Goal: Transaction & Acquisition: Purchase product/service

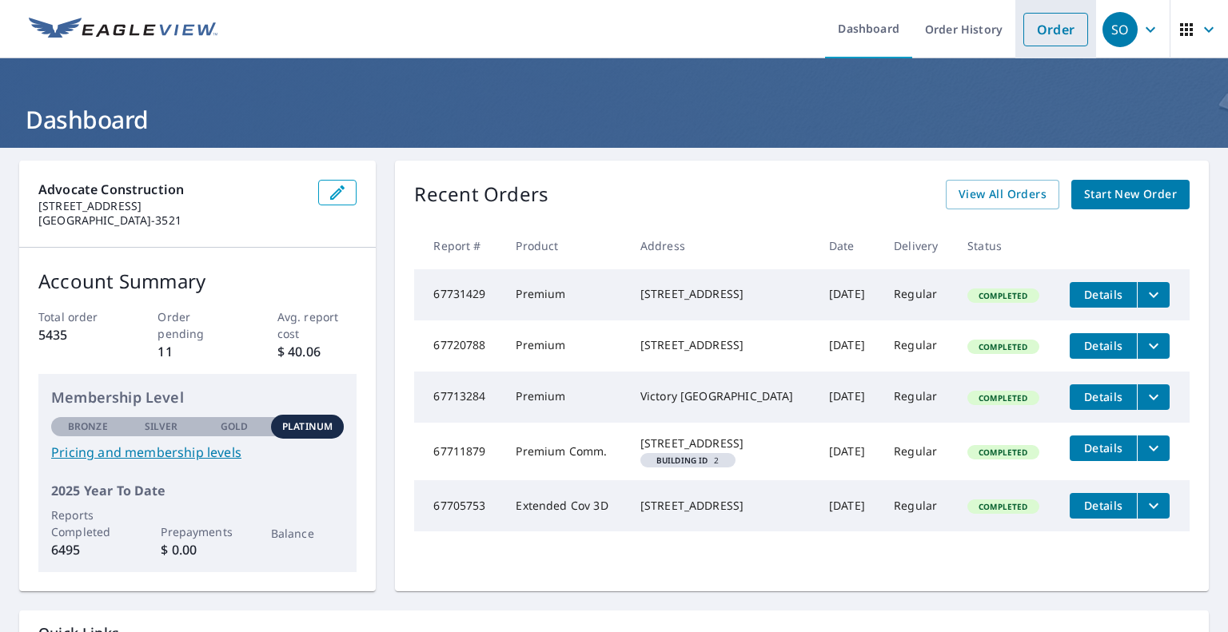
click at [1044, 25] on link "Order" at bounding box center [1055, 30] width 65 height 34
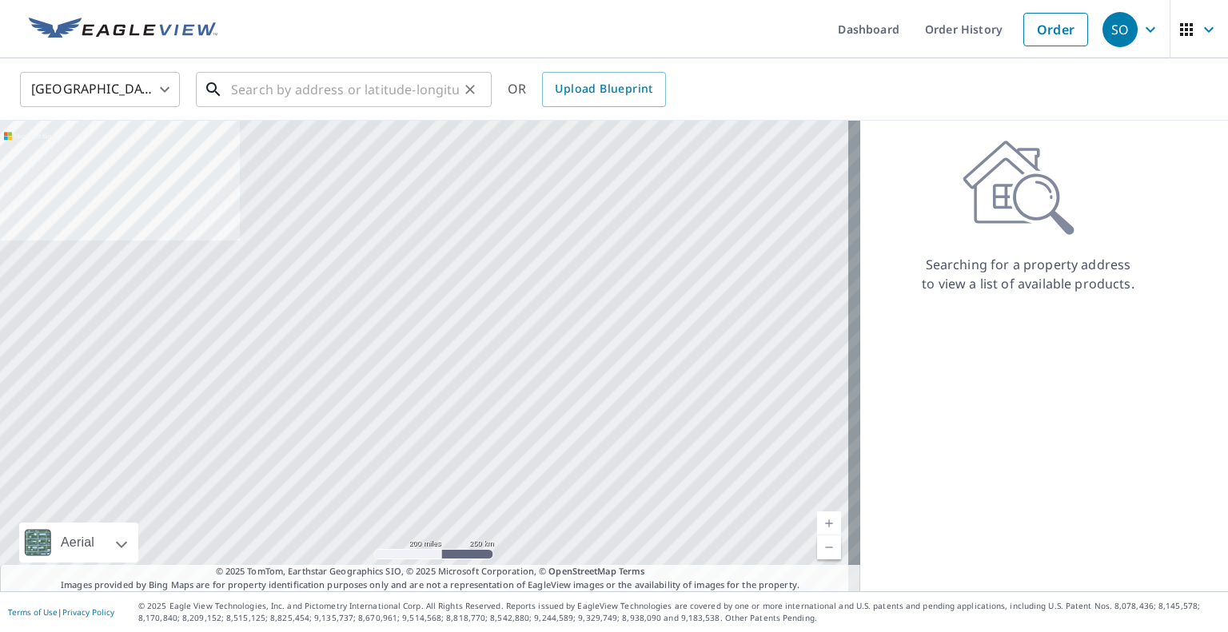
click at [299, 91] on input "text" at bounding box center [345, 89] width 228 height 45
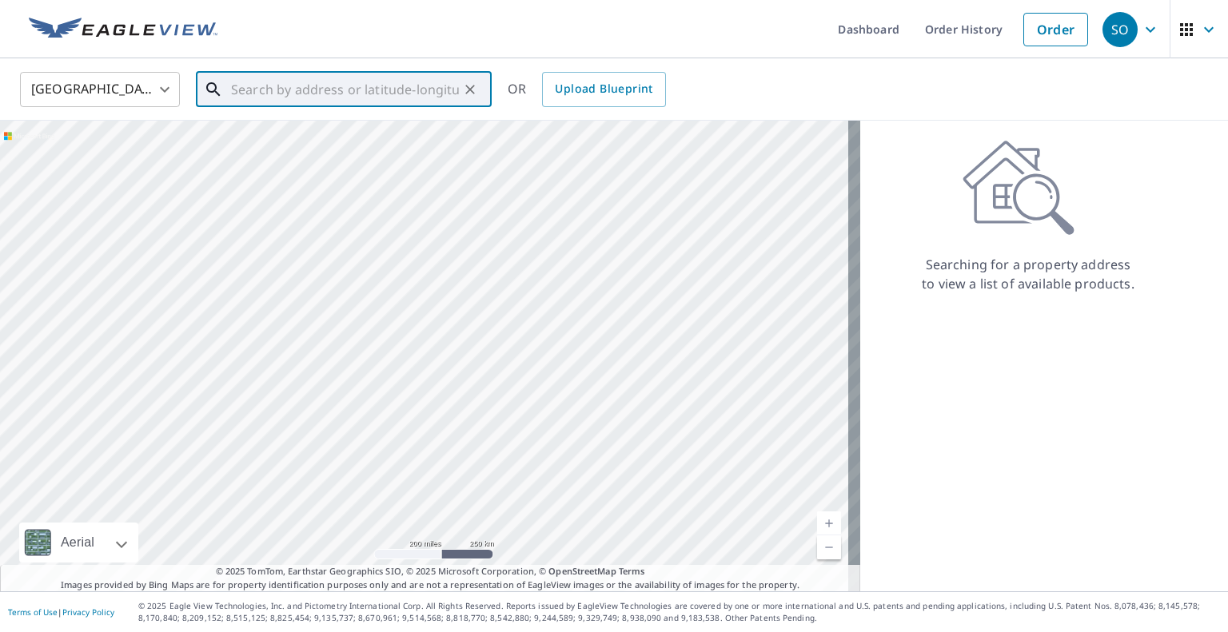
paste input "[STREET_ADDRESS][PERSON_NAME]"
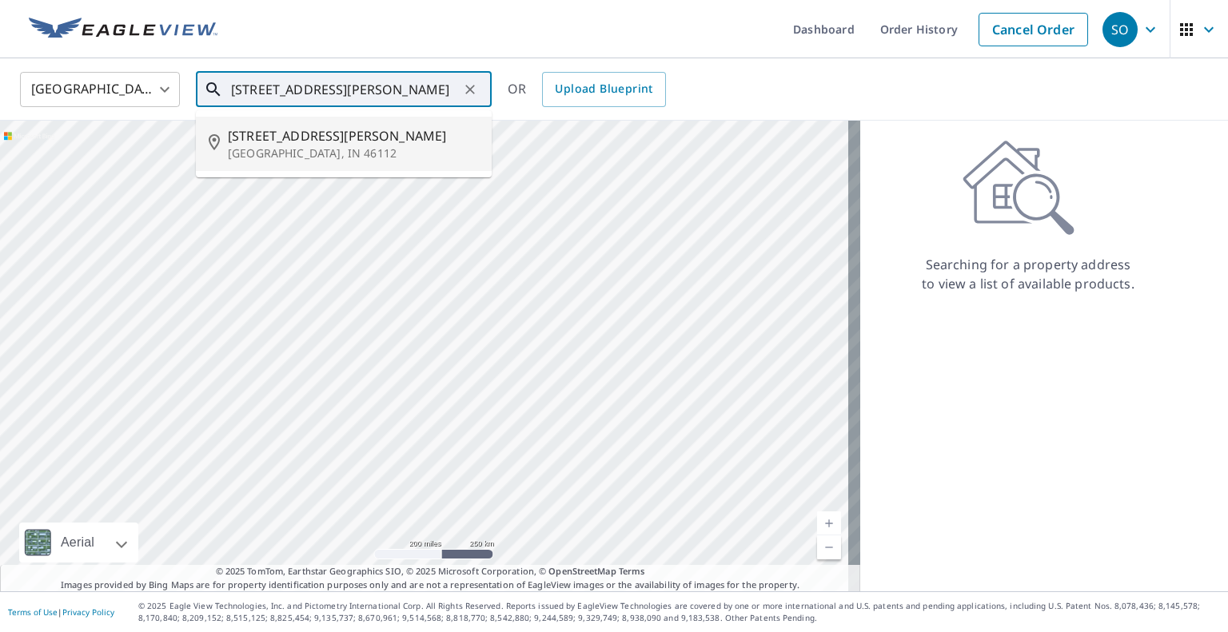
click at [305, 146] on p "[GEOGRAPHIC_DATA], IN 46112" at bounding box center [353, 154] width 251 height 16
type input "[STREET_ADDRESS][PERSON_NAME]"
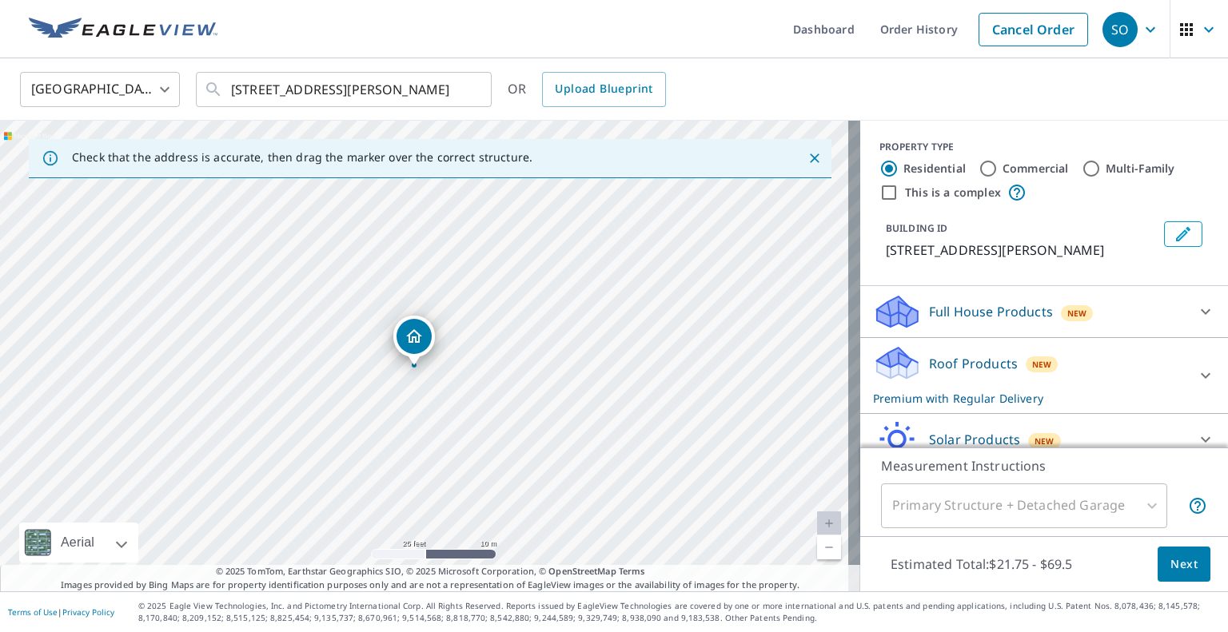
drag, startPoint x: 475, startPoint y: 393, endPoint x: 485, endPoint y: 357, distance: 37.5
click at [485, 357] on div "[STREET_ADDRESS][PERSON_NAME]" at bounding box center [430, 356] width 860 height 471
drag, startPoint x: 709, startPoint y: 429, endPoint x: 652, endPoint y: 352, distance: 95.5
click at [652, 352] on div "[STREET_ADDRESS][PERSON_NAME]" at bounding box center [430, 356] width 860 height 471
click at [1177, 565] on span "Next" at bounding box center [1184, 565] width 27 height 20
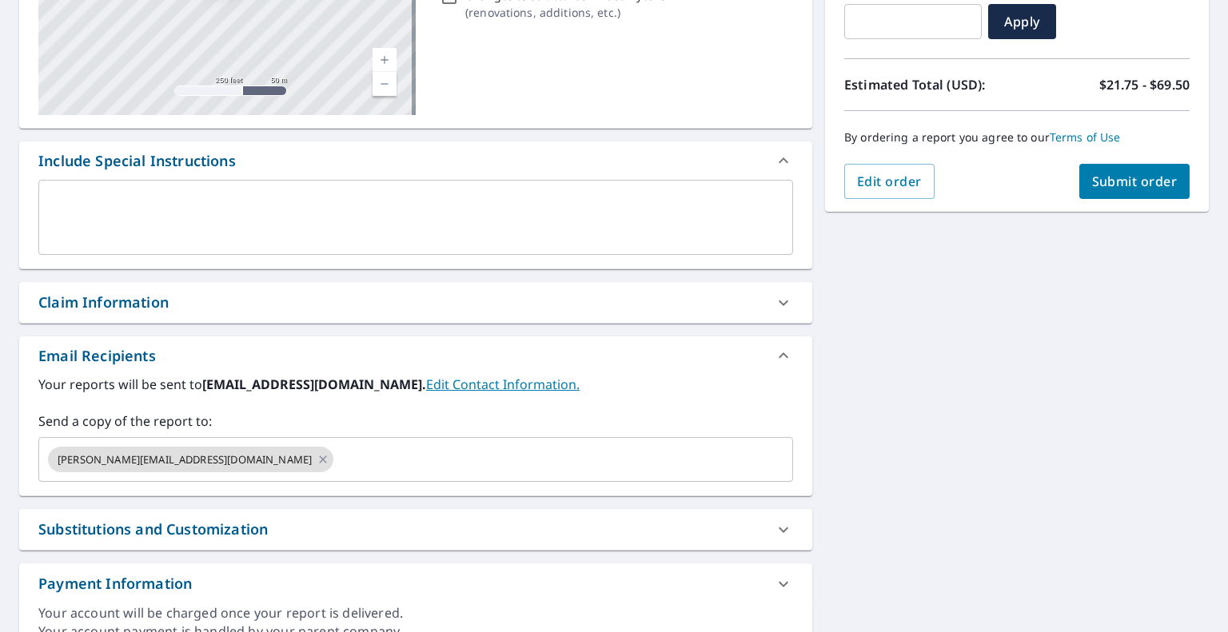
scroll to position [320, 0]
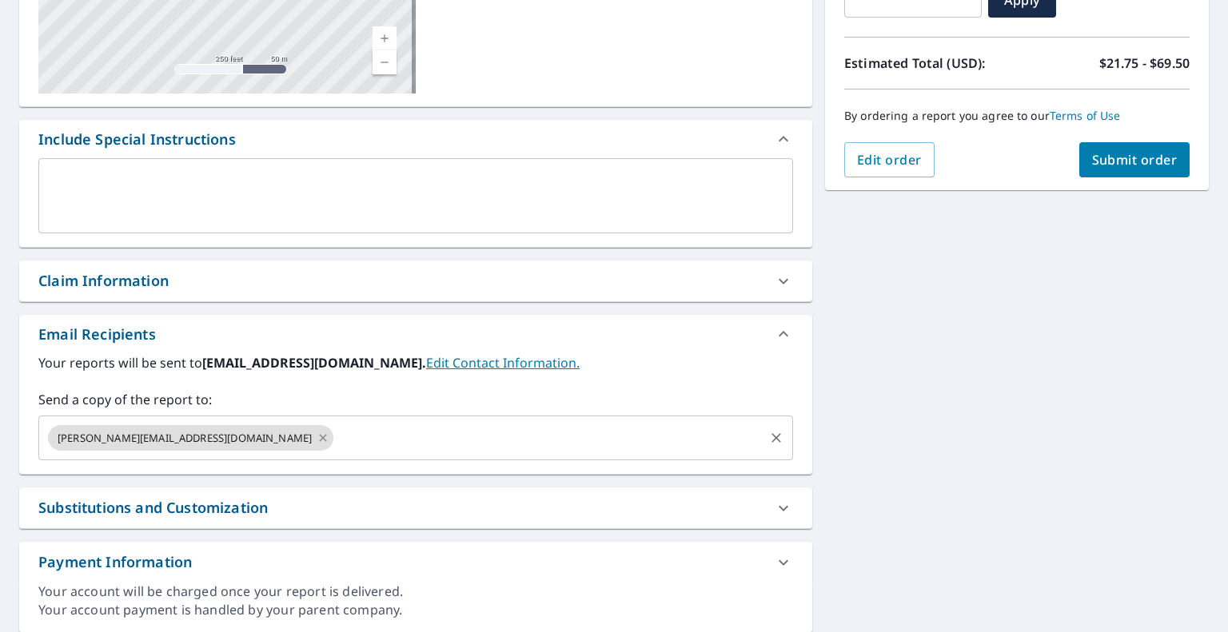
click at [317, 437] on icon at bounding box center [323, 438] width 13 height 18
checkbox input "true"
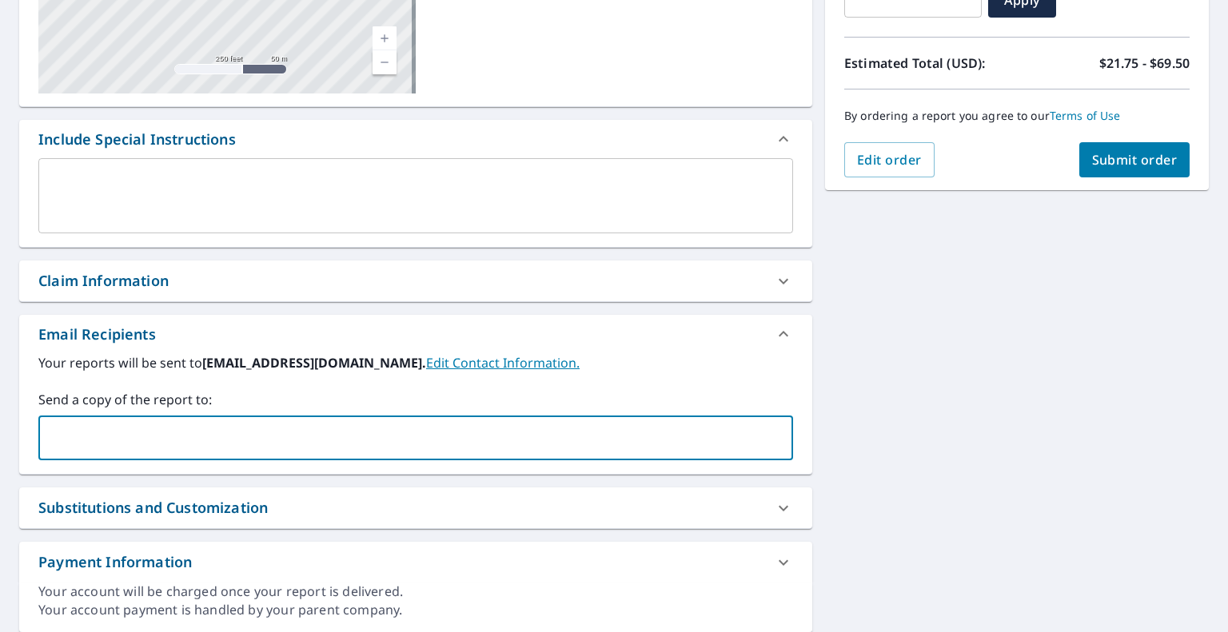
click at [196, 439] on input "text" at bounding box center [404, 438] width 716 height 30
type input "[EMAIL_ADDRESS][DOMAIN_NAME]"
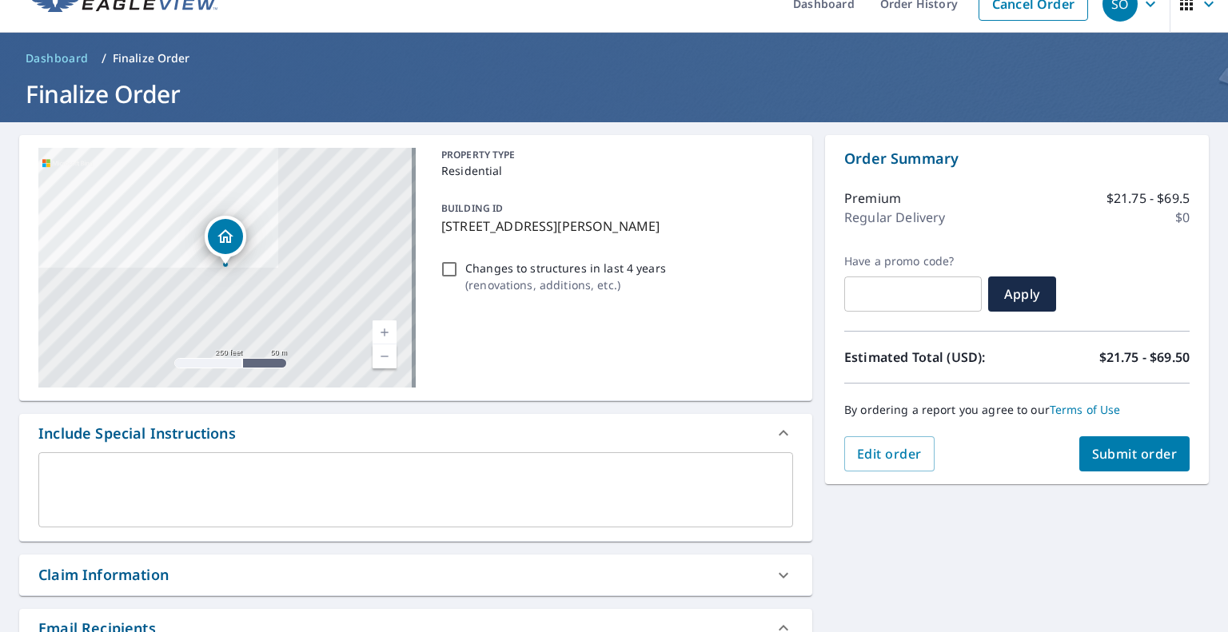
scroll to position [0, 0]
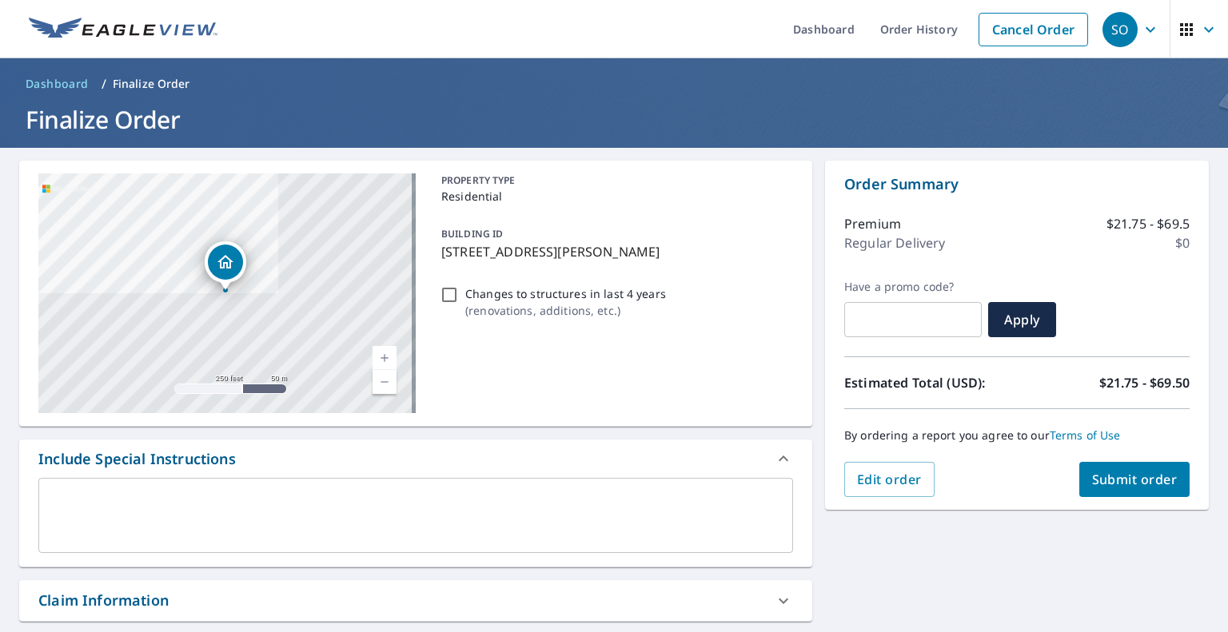
click at [1103, 475] on span "Submit order" at bounding box center [1135, 480] width 86 height 18
checkbox input "true"
